Goal: Navigation & Orientation: Find specific page/section

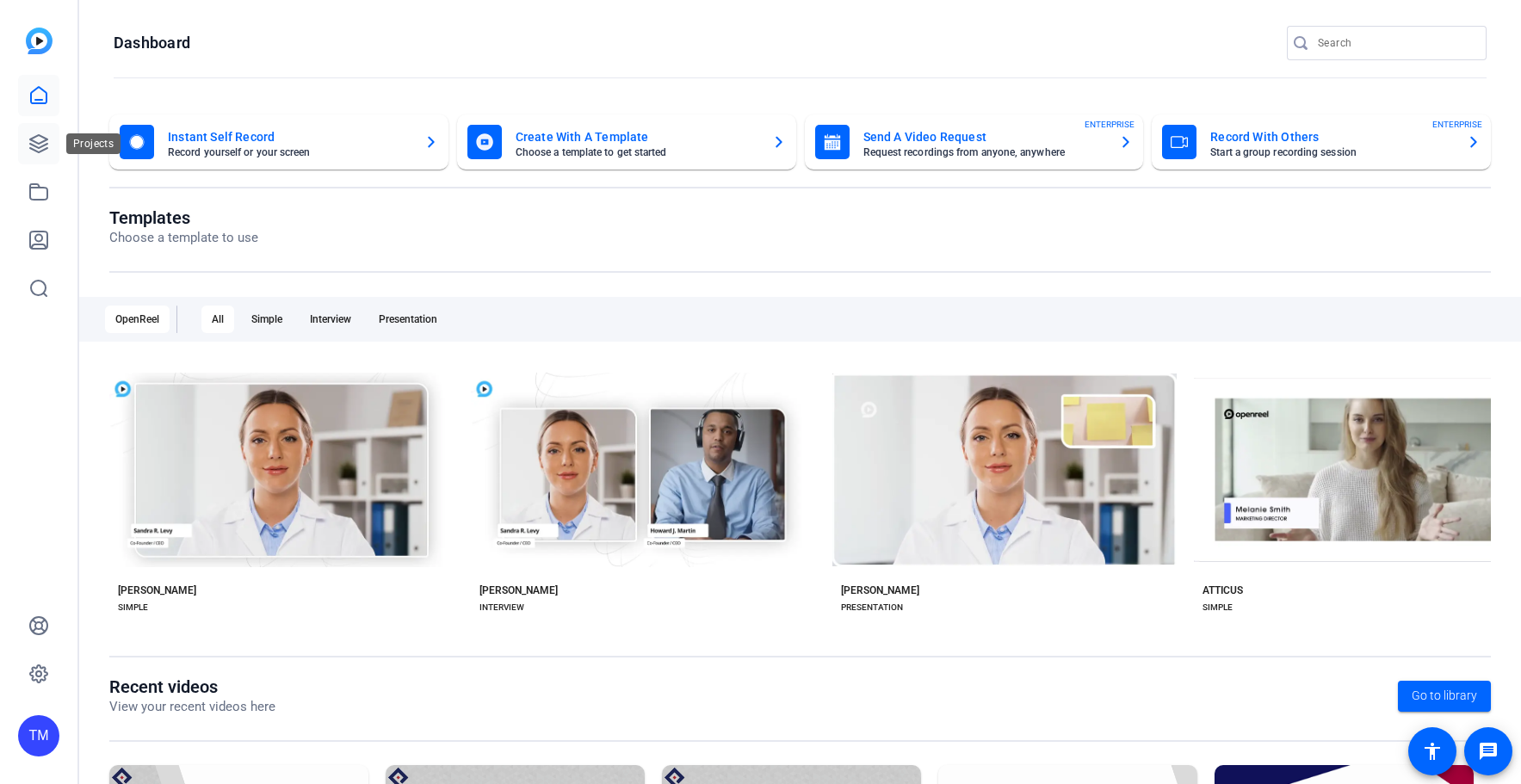
click at [39, 138] on icon at bounding box center [39, 144] width 21 height 21
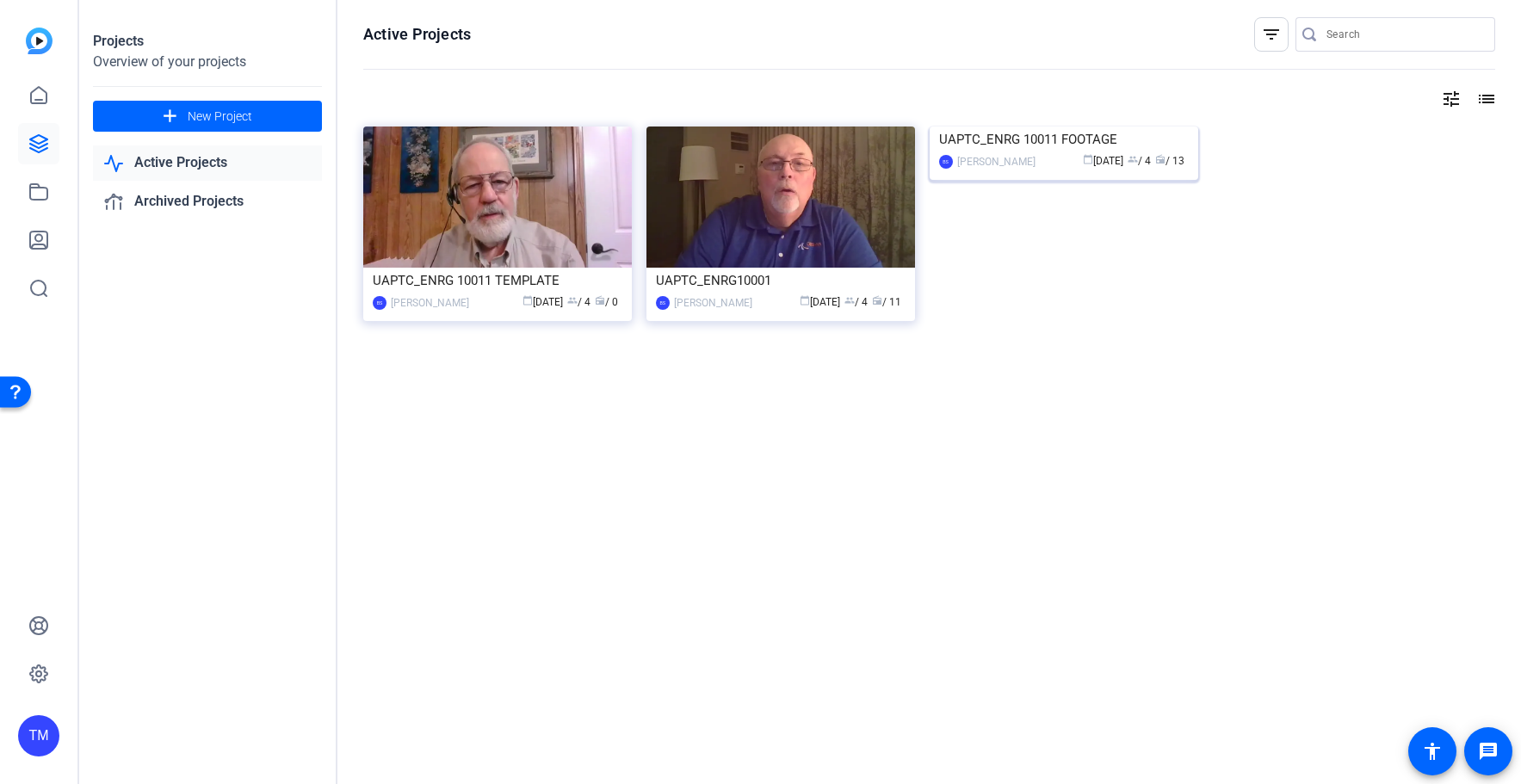
click at [1036, 153] on div "UAPTC_ENRG 10011 FOOTAGE" at bounding box center [1064, 139] width 250 height 26
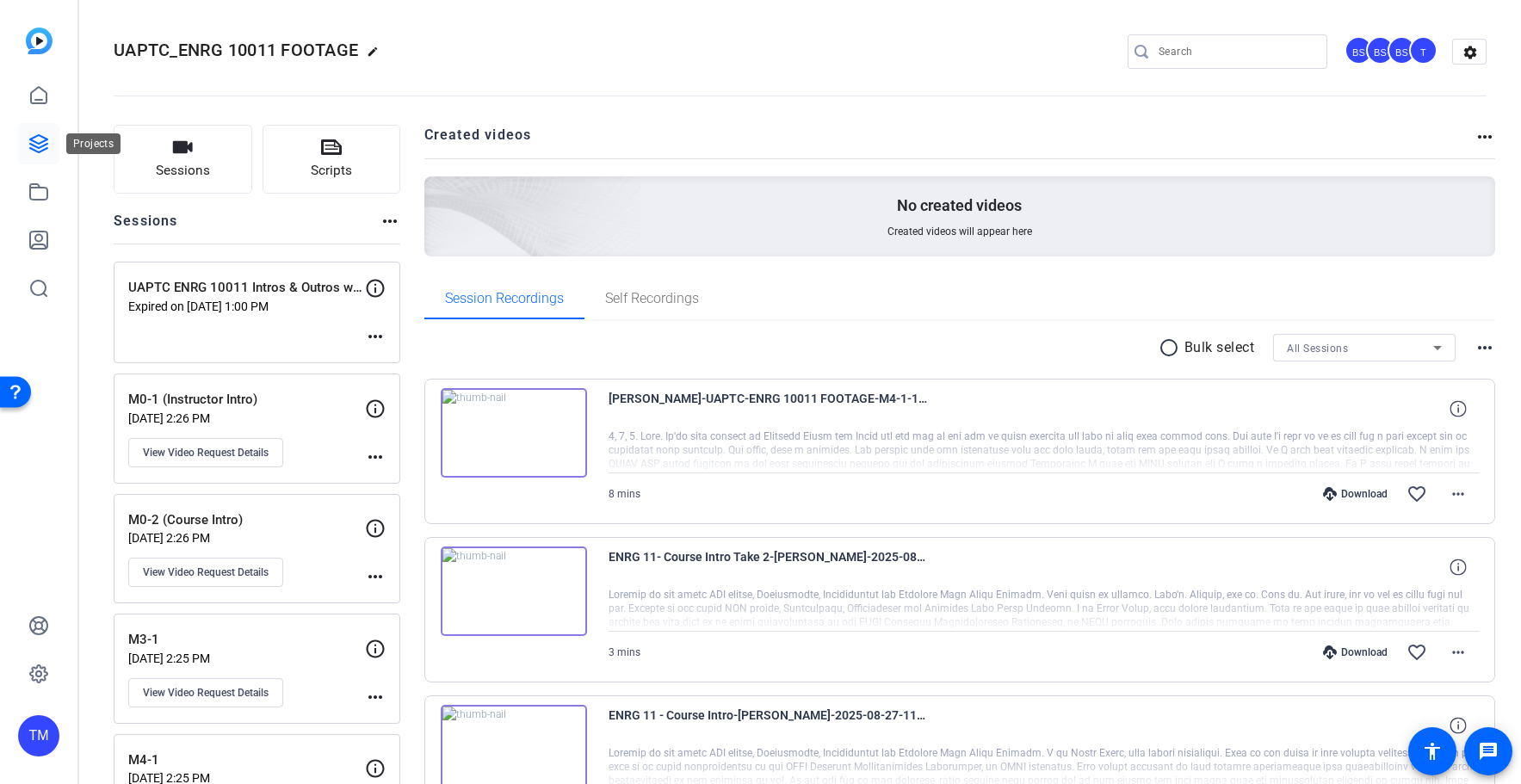
click at [33, 143] on icon at bounding box center [39, 144] width 21 height 21
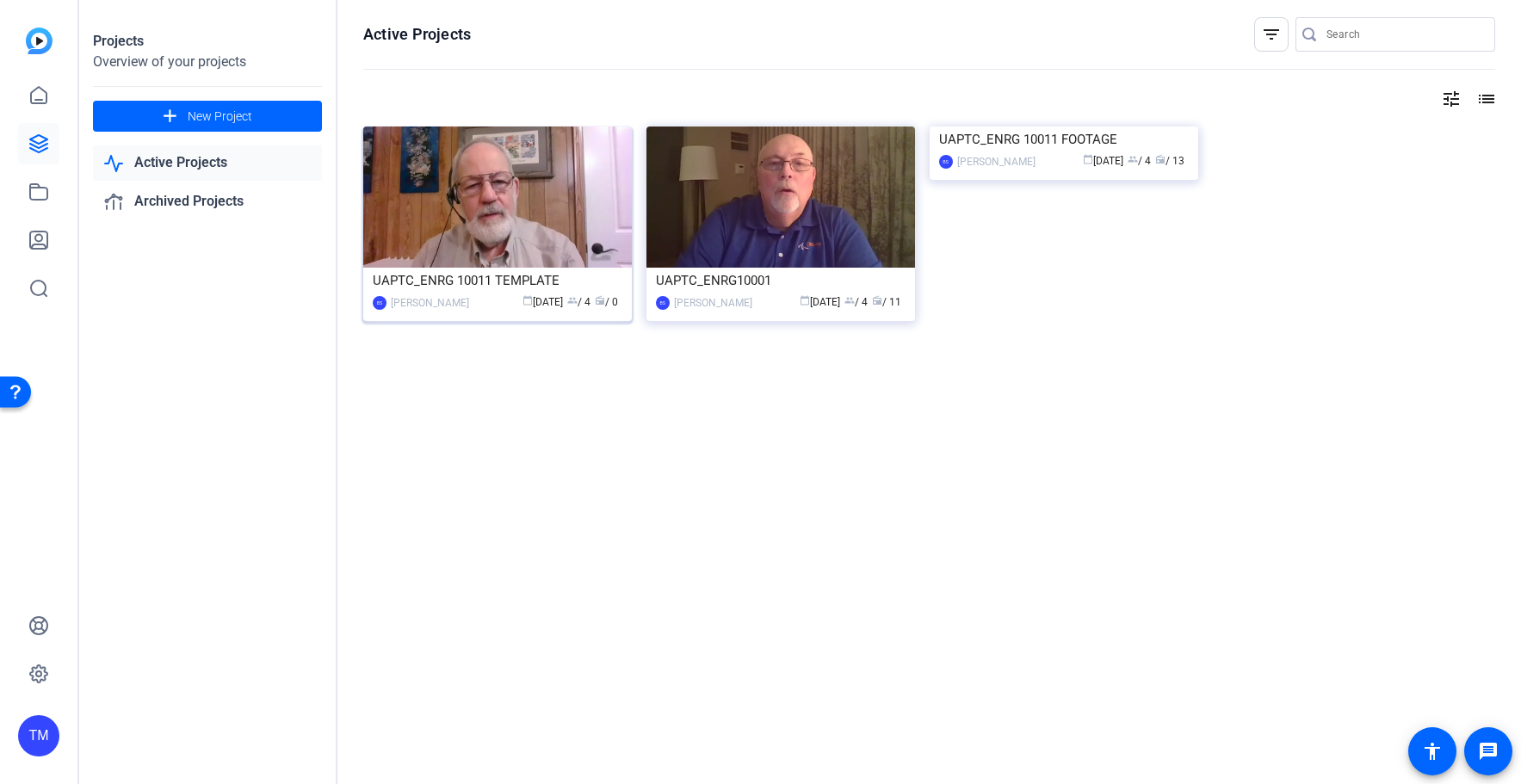
click at [494, 287] on div "UAPTC_ENRG 10011 TEMPLATE" at bounding box center [498, 280] width 250 height 26
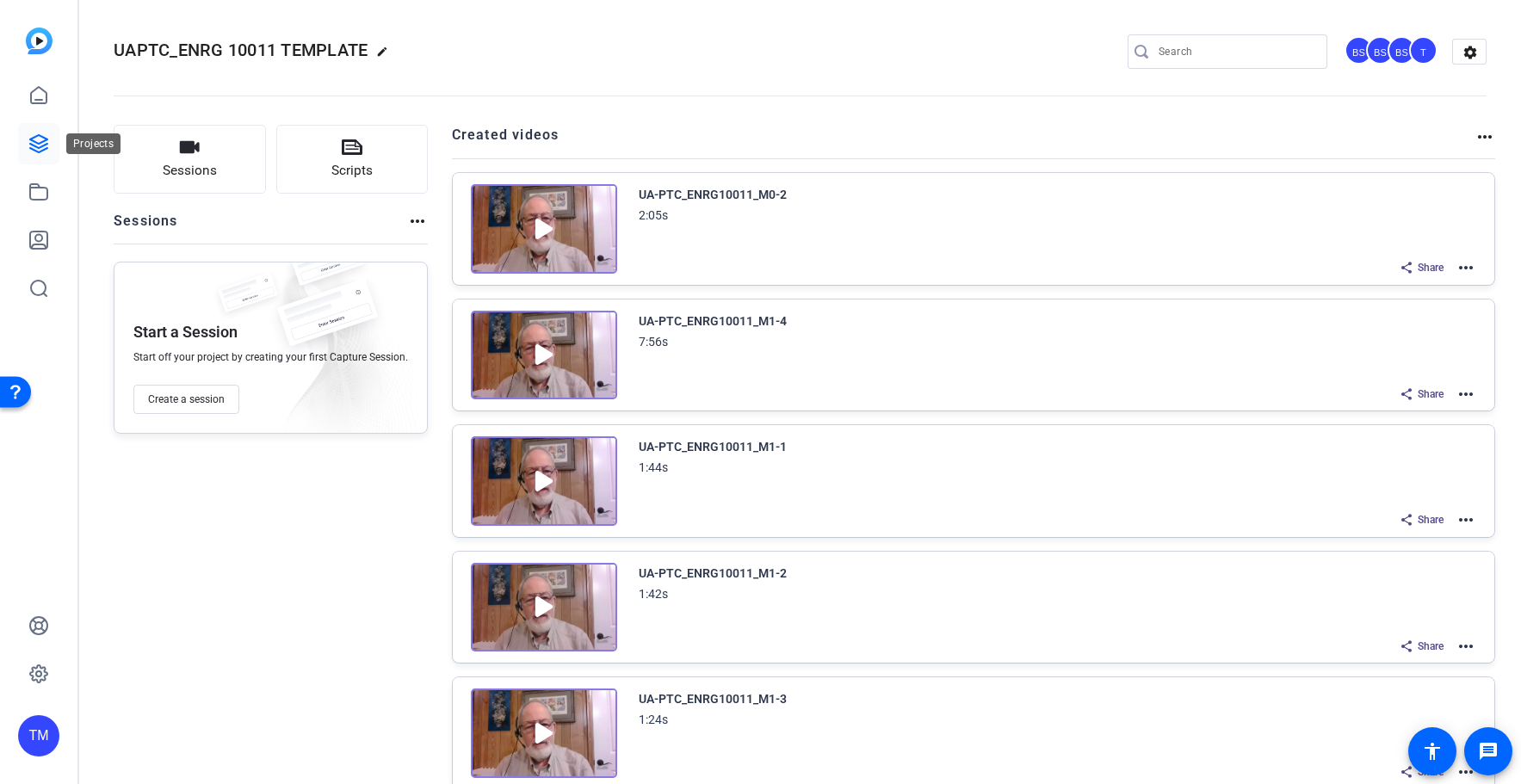
click at [38, 144] on icon at bounding box center [39, 144] width 17 height 17
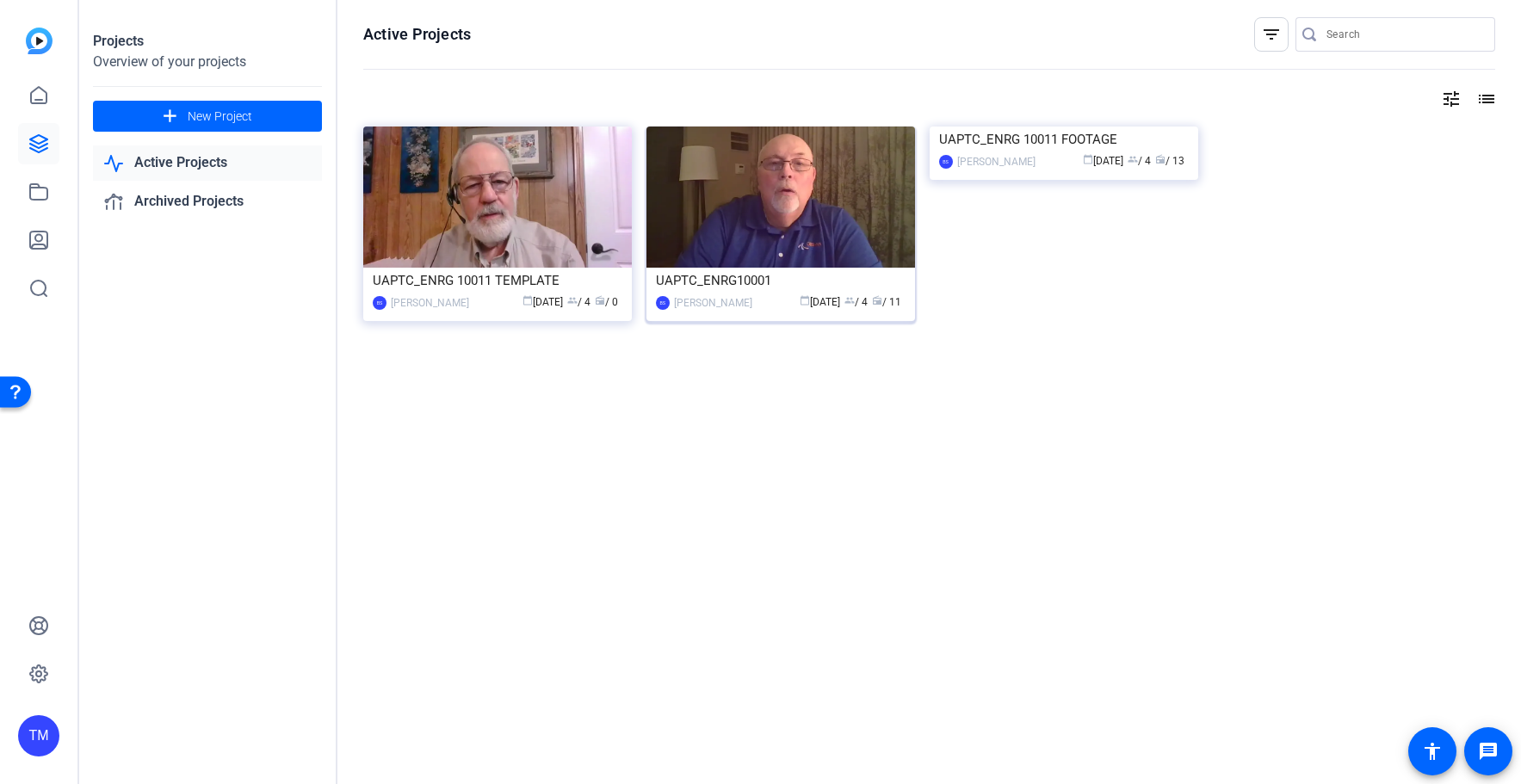
click at [756, 288] on div "UAPTC_ENRG10001" at bounding box center [781, 280] width 250 height 26
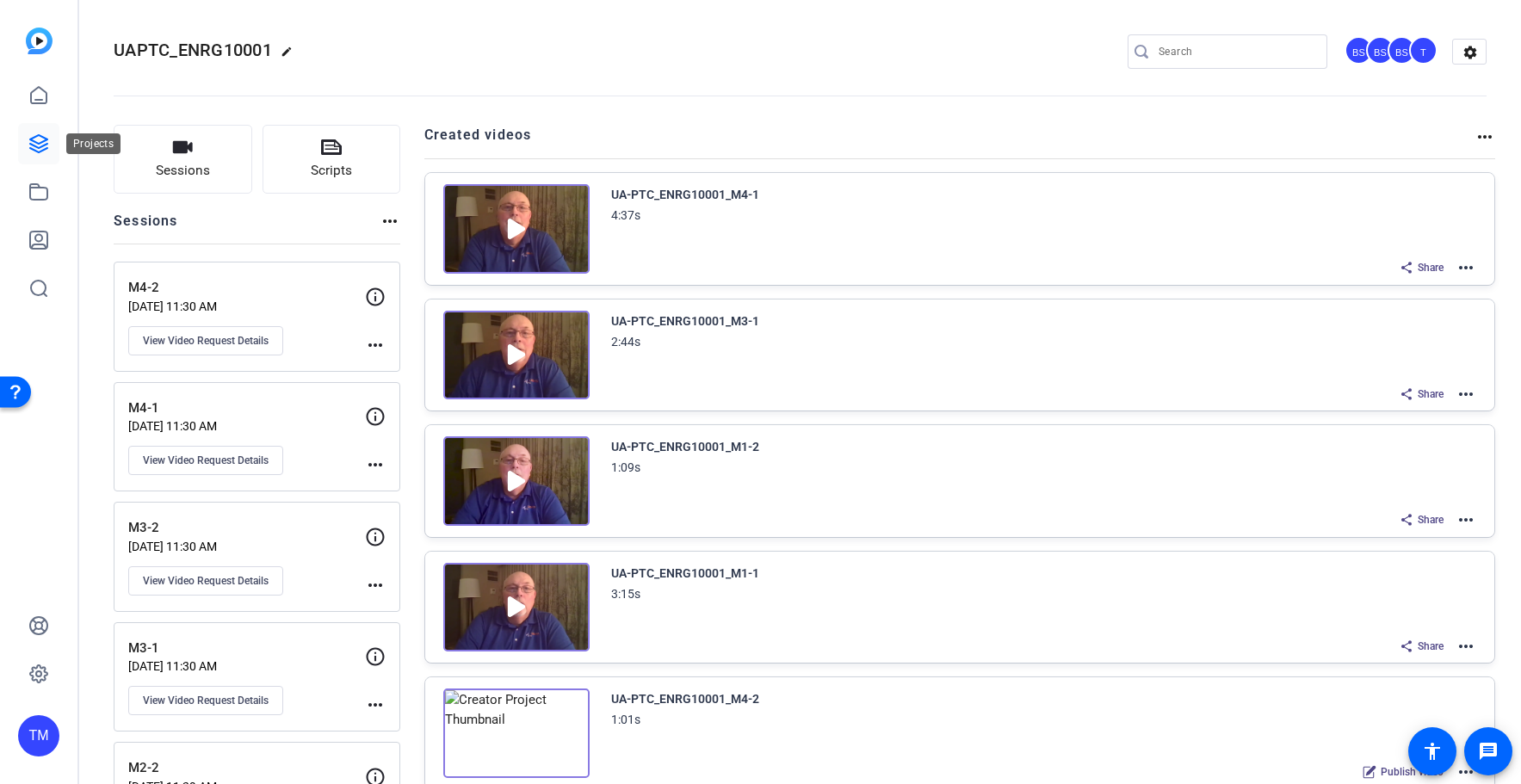
click at [39, 152] on icon at bounding box center [39, 144] width 17 height 17
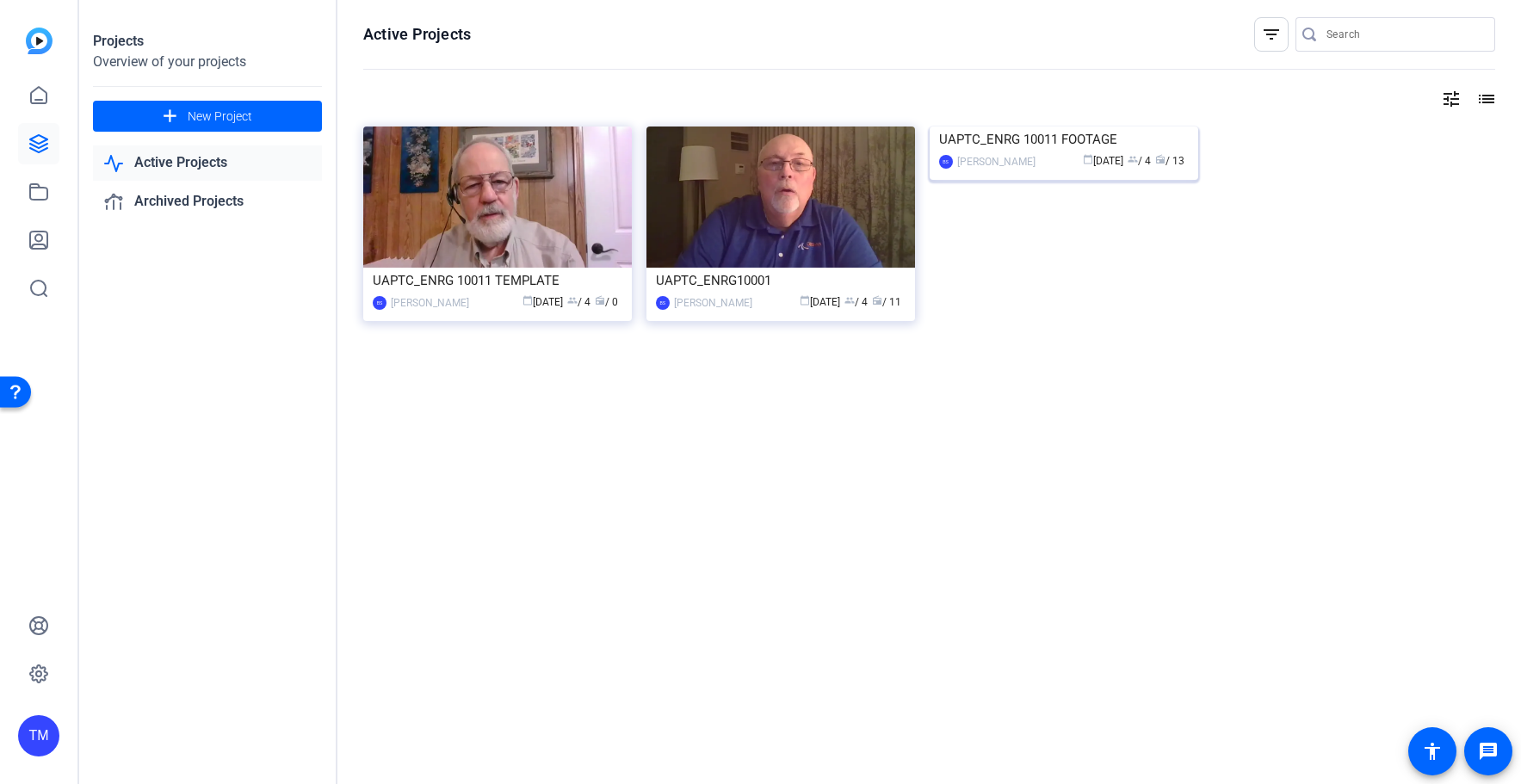
click at [1025, 153] on div "UAPTC_ENRG 10011 FOOTAGE" at bounding box center [1064, 139] width 250 height 26
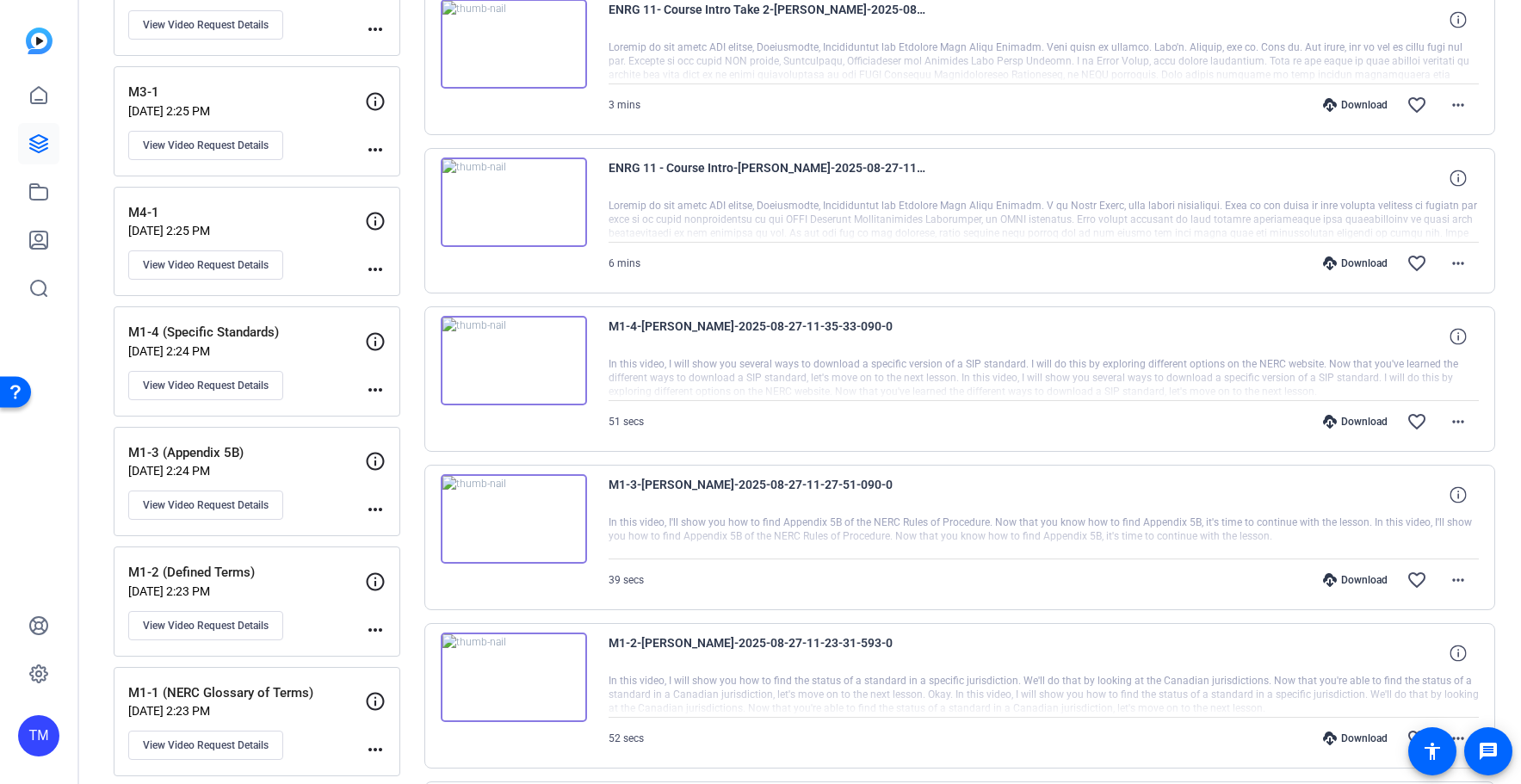
scroll to position [591, 0]
